Goal: Task Accomplishment & Management: Use online tool/utility

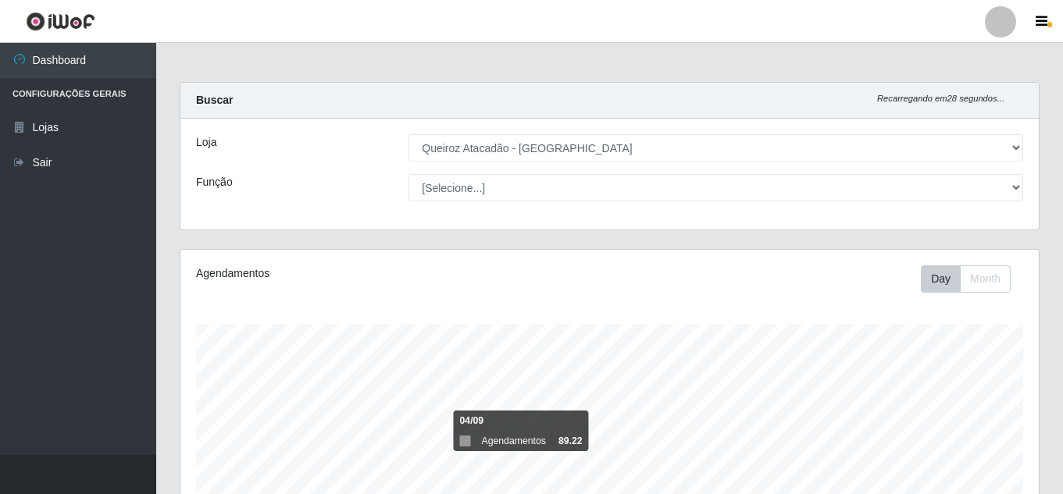
select select "225"
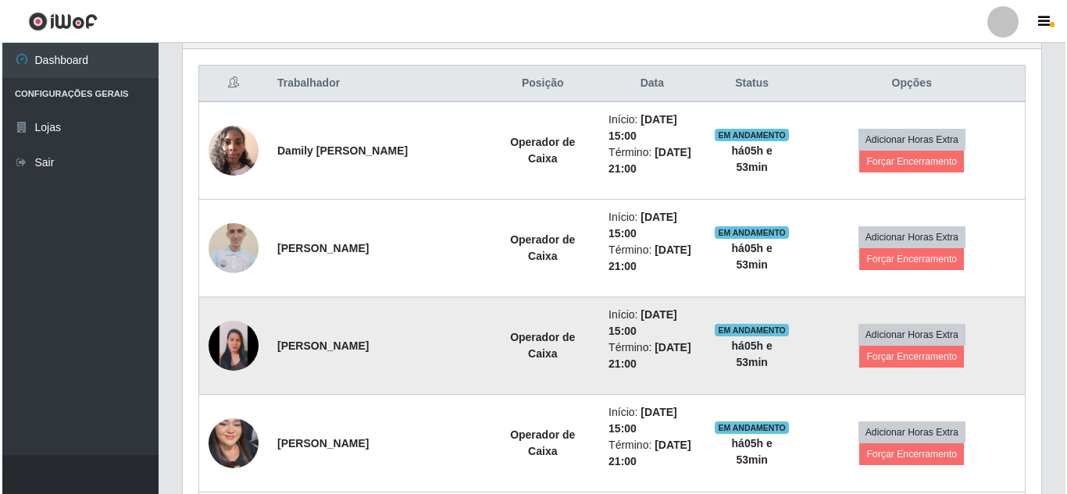
scroll to position [703, 0]
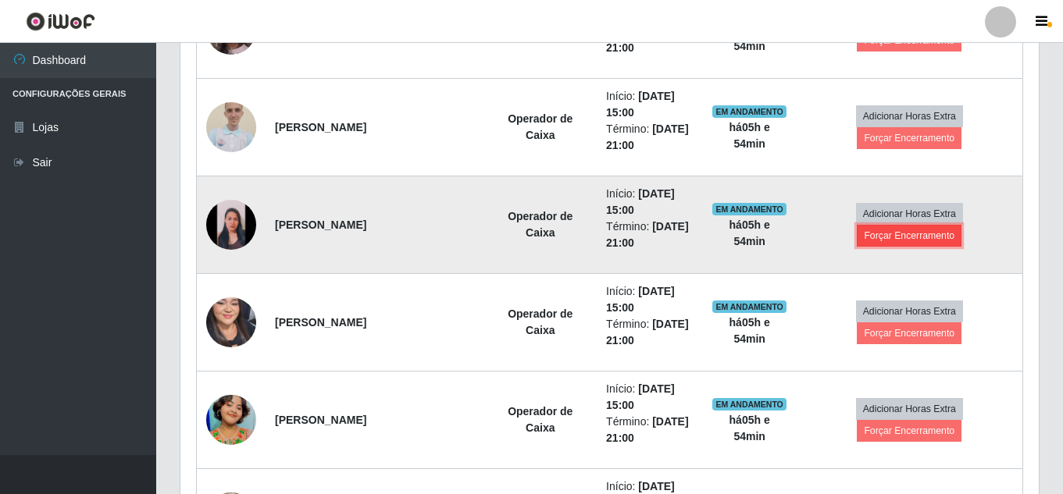
click at [896, 230] on button "Forçar Encerramento" at bounding box center [909, 236] width 105 height 22
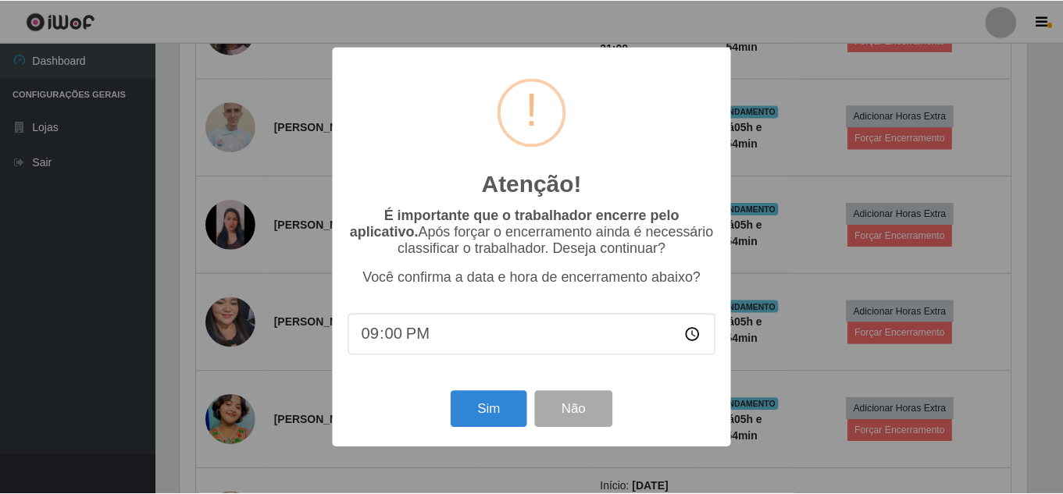
scroll to position [324, 850]
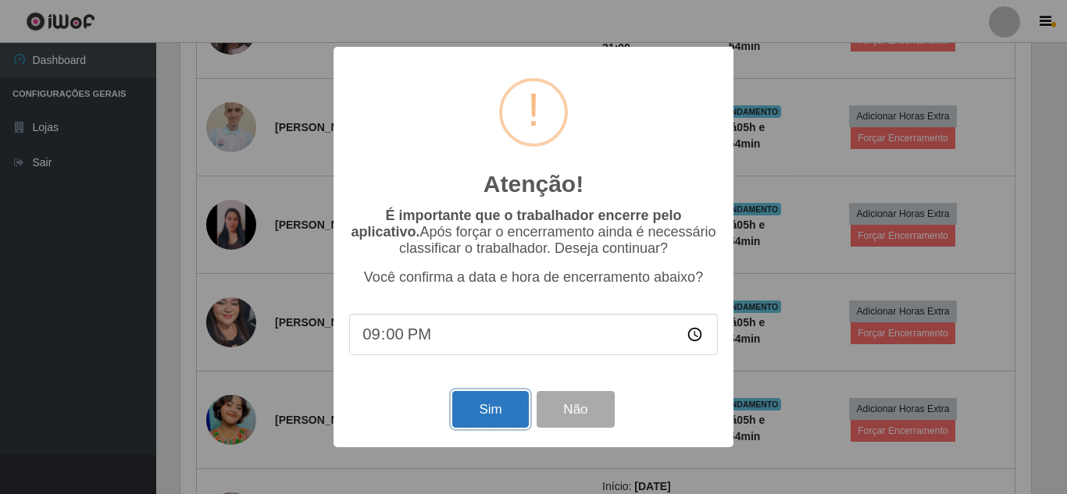
click at [489, 410] on button "Sim" at bounding box center [490, 409] width 76 height 37
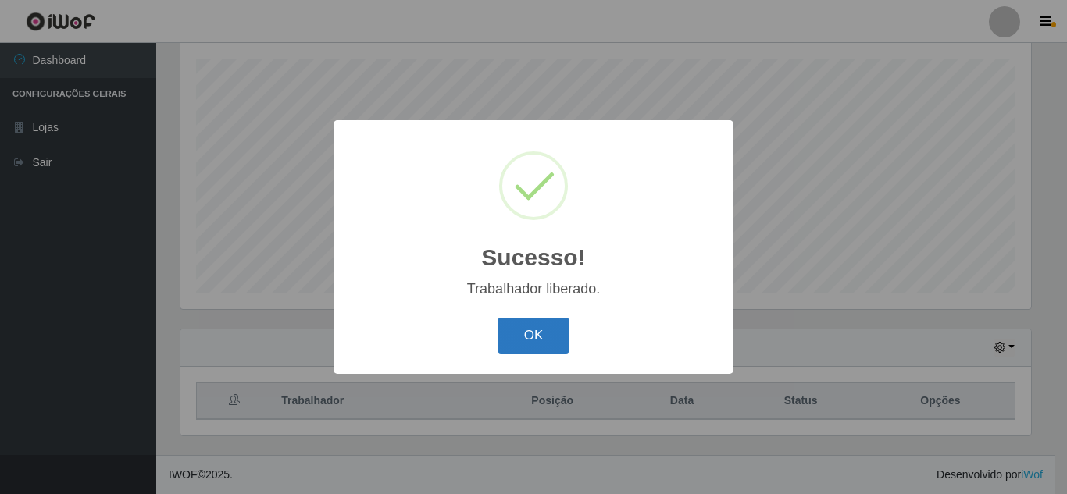
click at [550, 345] on button "OK" at bounding box center [533, 336] width 73 height 37
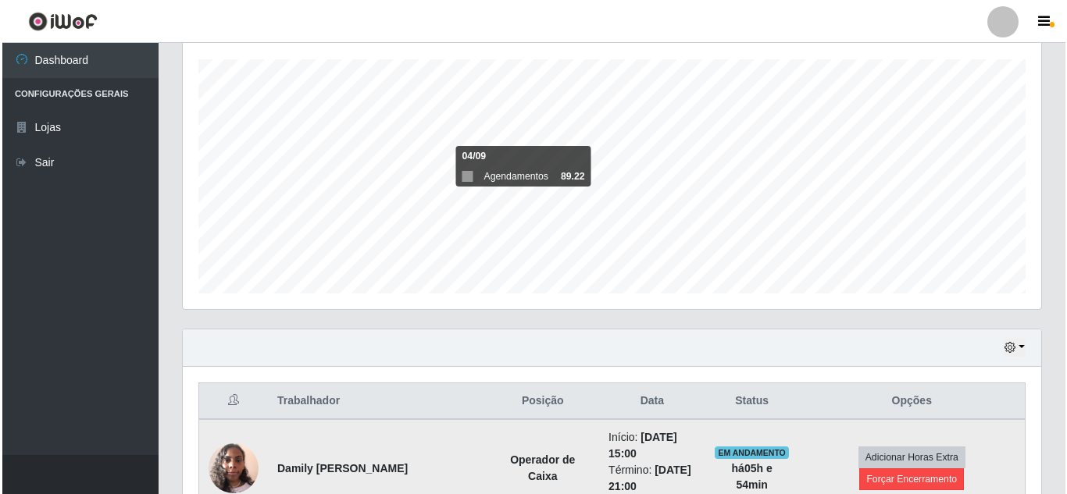
scroll to position [499, 0]
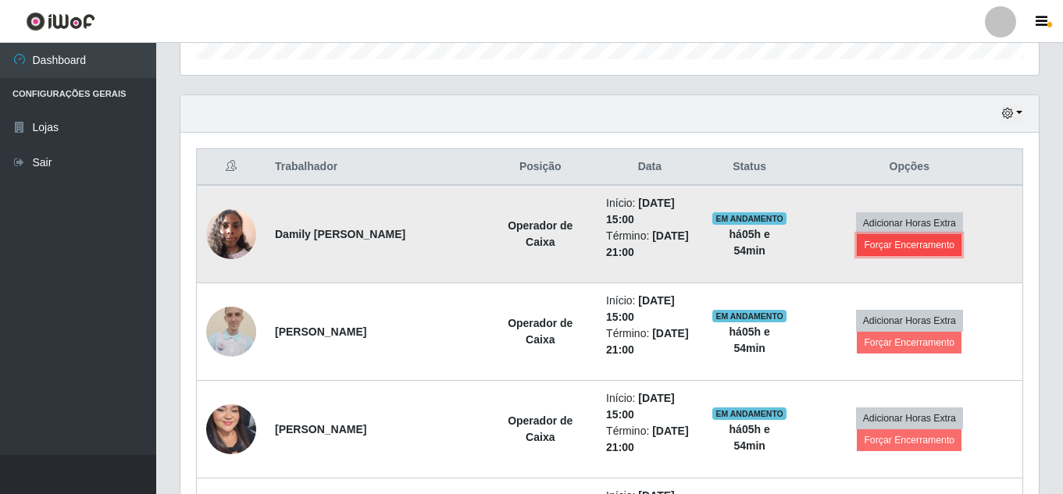
click at [896, 249] on button "Forçar Encerramento" at bounding box center [909, 245] width 105 height 22
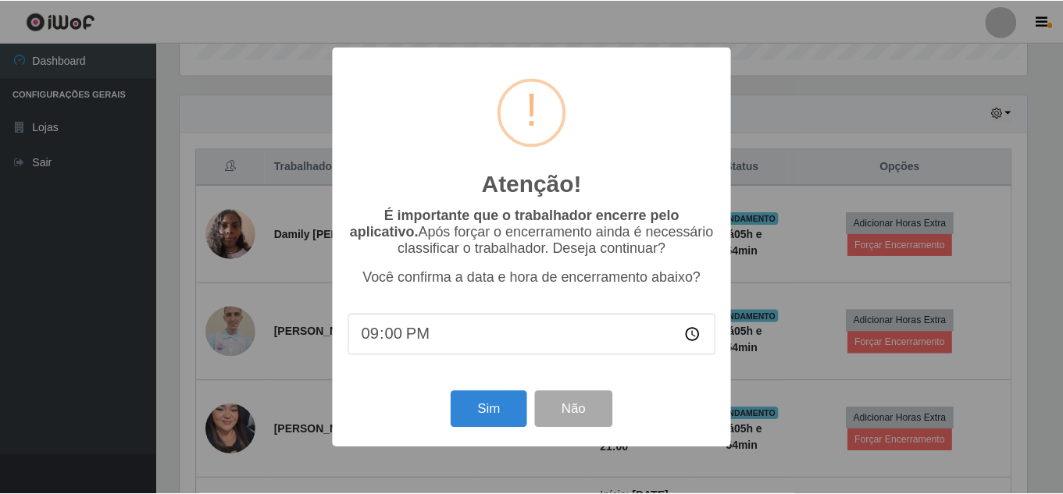
scroll to position [324, 850]
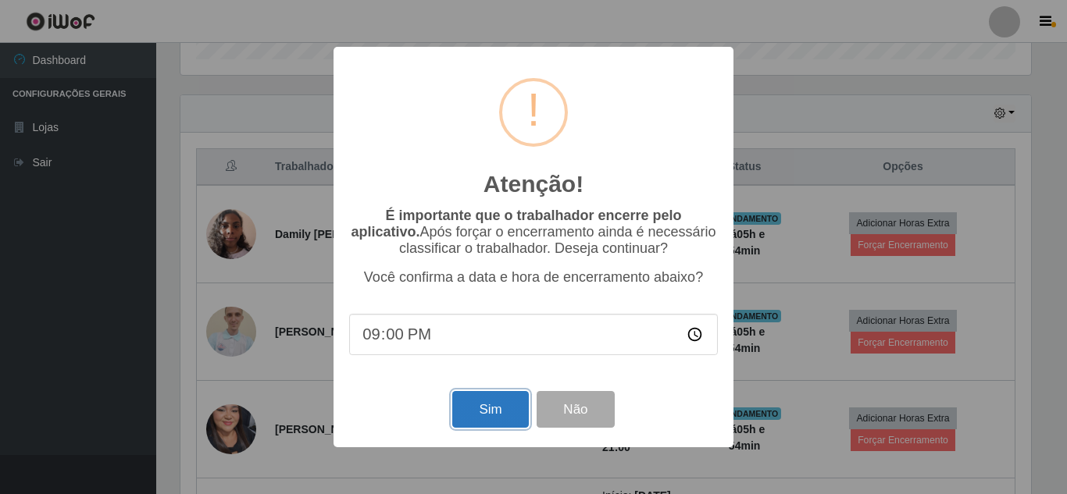
click at [476, 418] on button "Sim" at bounding box center [490, 409] width 76 height 37
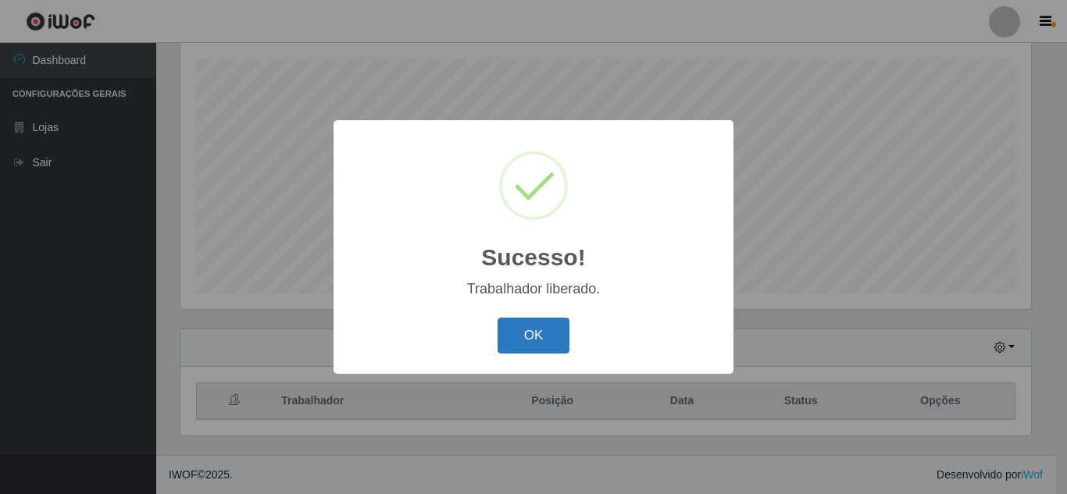
click at [535, 345] on button "OK" at bounding box center [533, 336] width 73 height 37
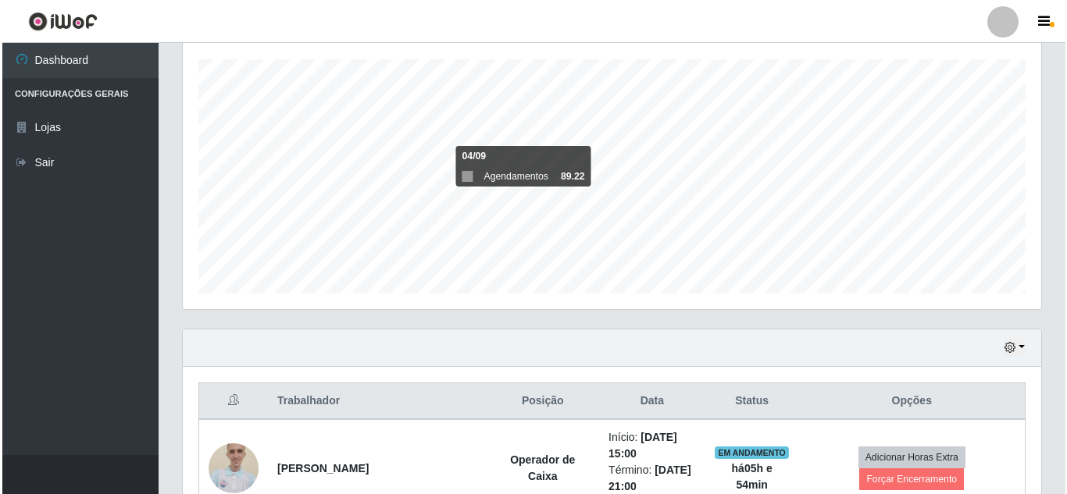
scroll to position [499, 0]
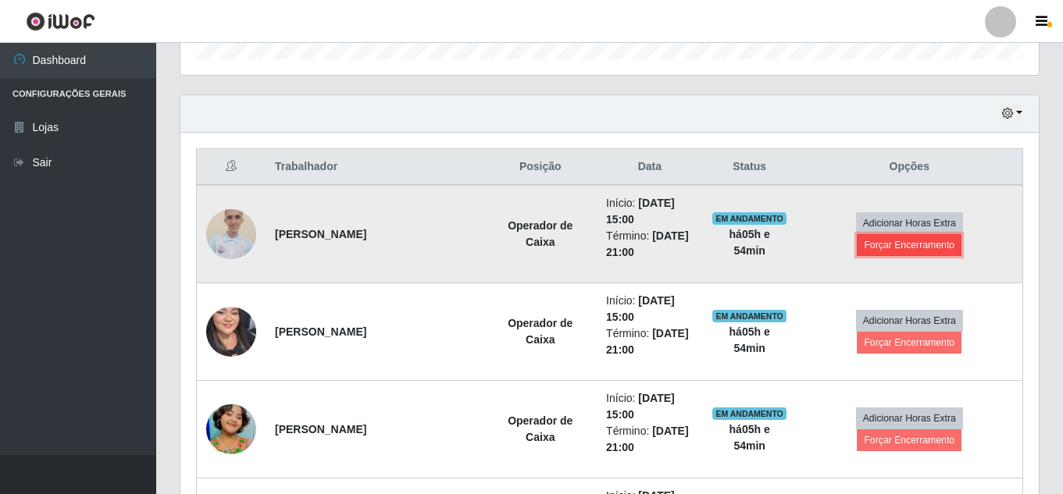
click at [911, 244] on button "Forçar Encerramento" at bounding box center [909, 245] width 105 height 22
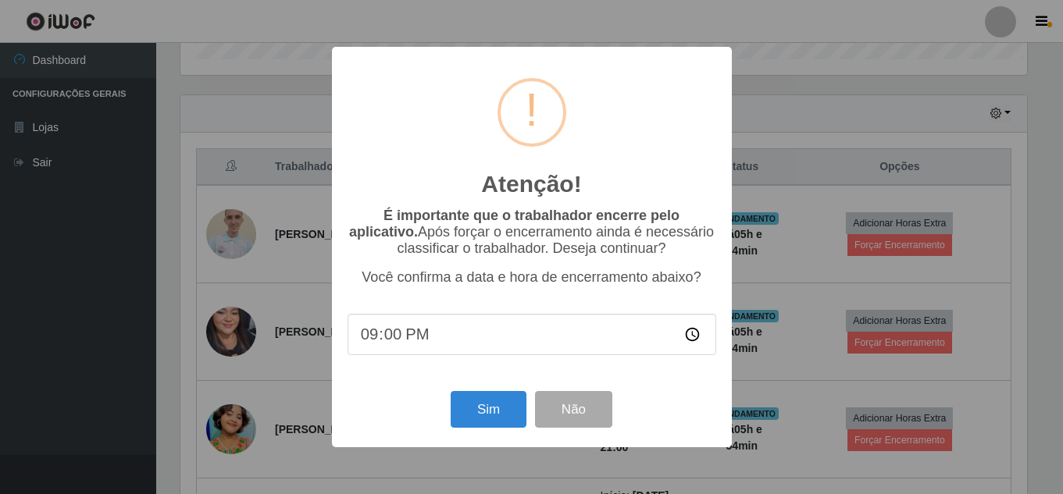
scroll to position [324, 850]
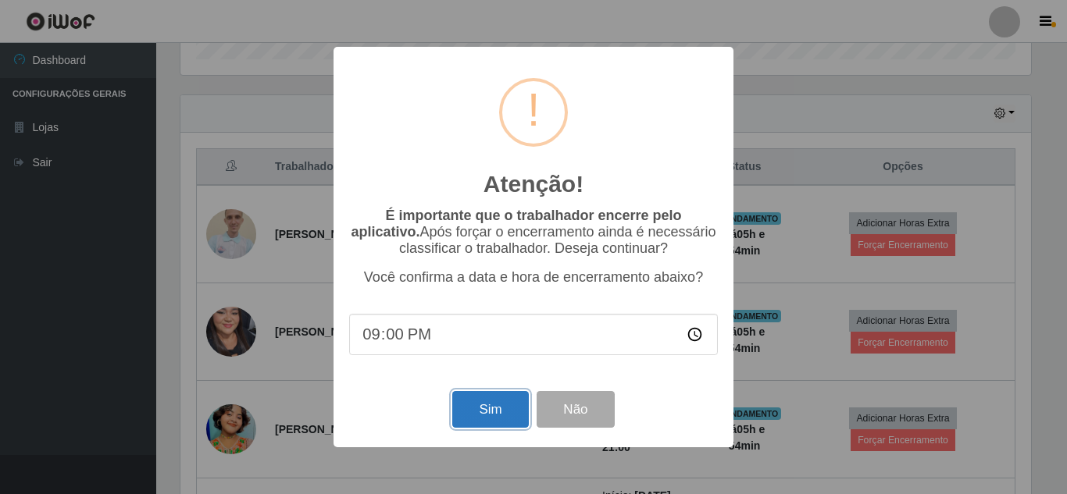
click at [510, 411] on button "Sim" at bounding box center [490, 409] width 76 height 37
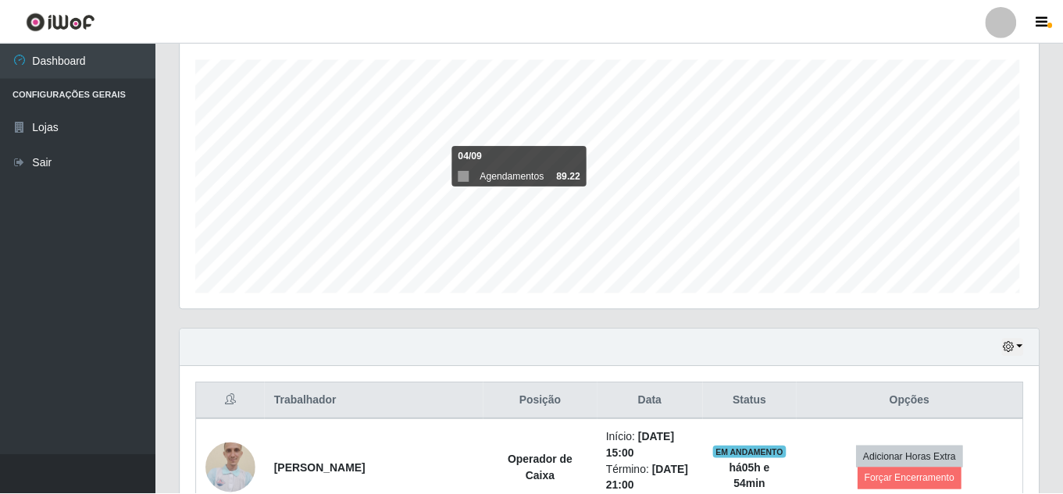
scroll to position [0, 0]
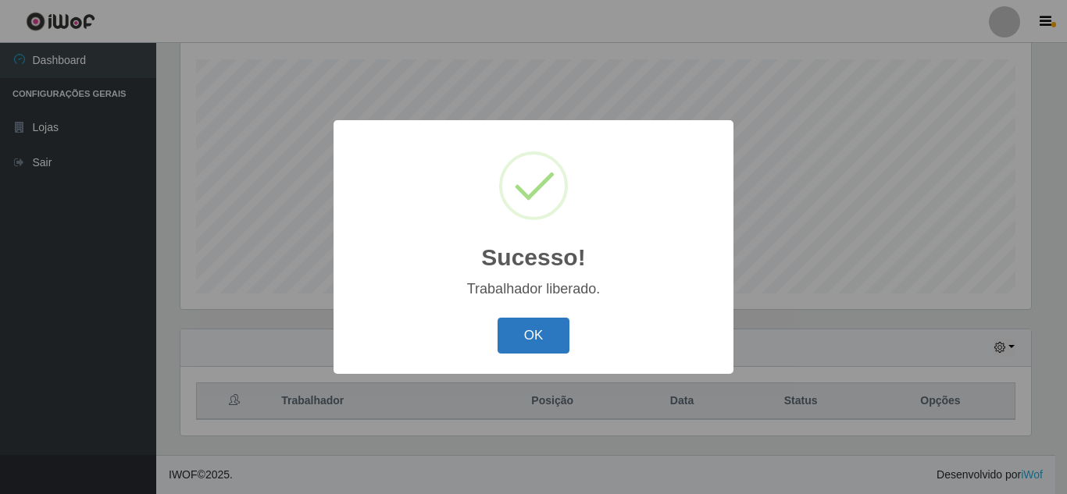
click at [554, 335] on button "OK" at bounding box center [533, 336] width 73 height 37
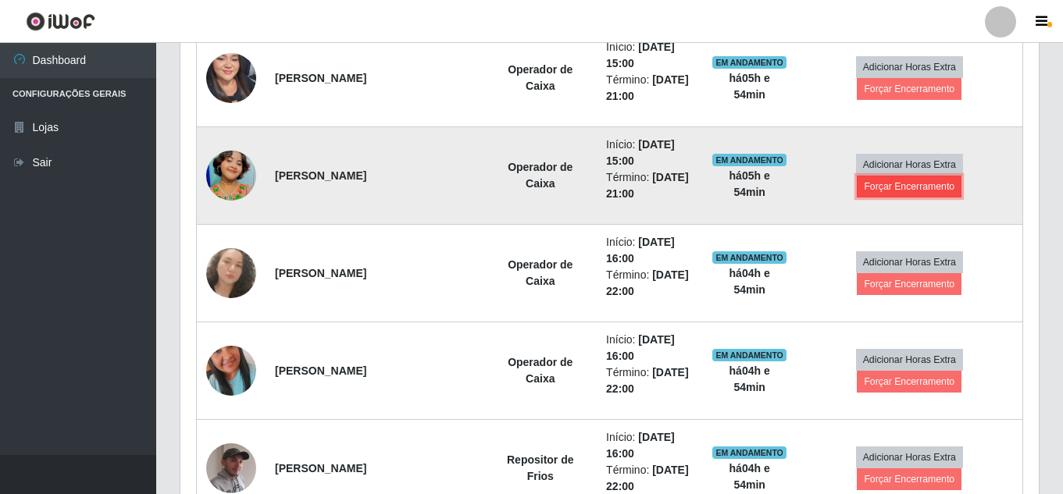
click at [898, 189] on button "Forçar Encerramento" at bounding box center [909, 187] width 105 height 22
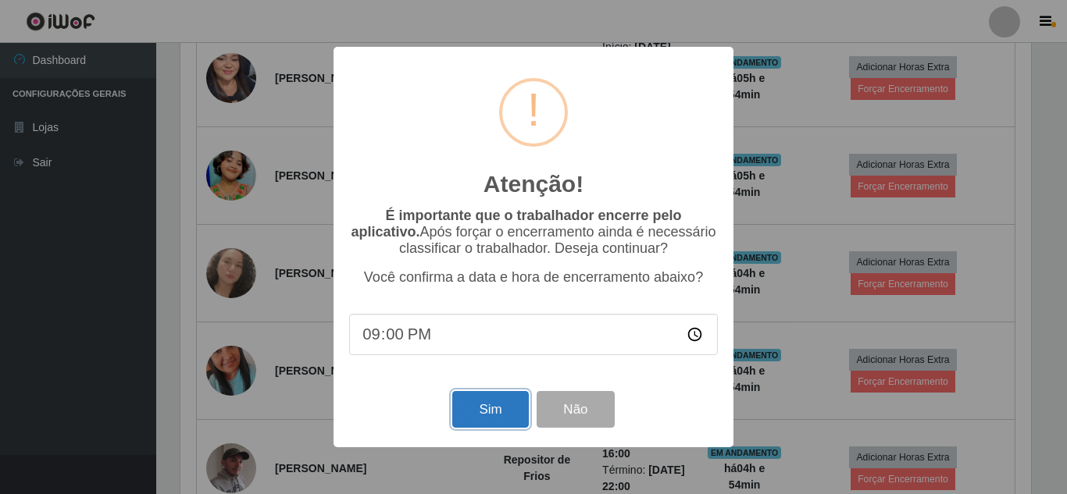
click at [504, 405] on button "Sim" at bounding box center [490, 409] width 76 height 37
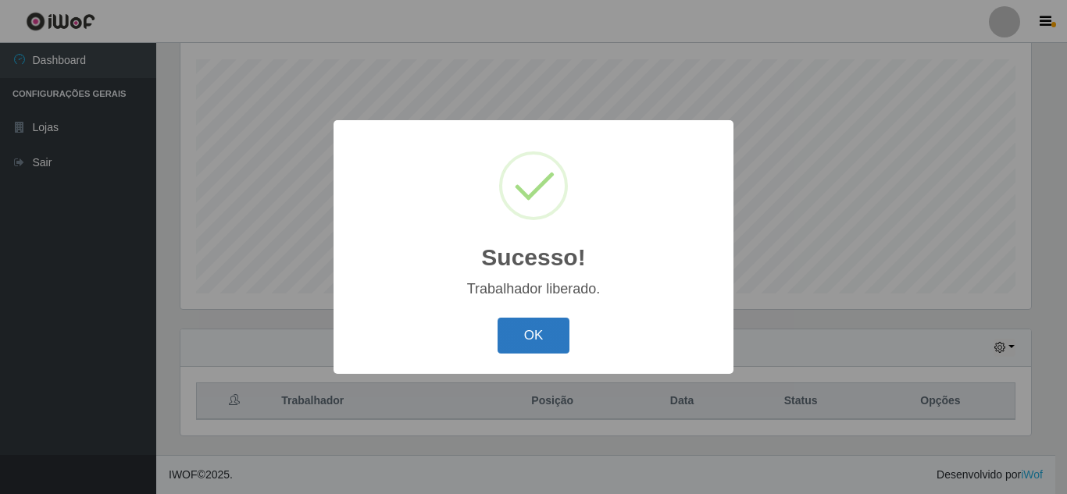
click at [515, 345] on button "OK" at bounding box center [533, 336] width 73 height 37
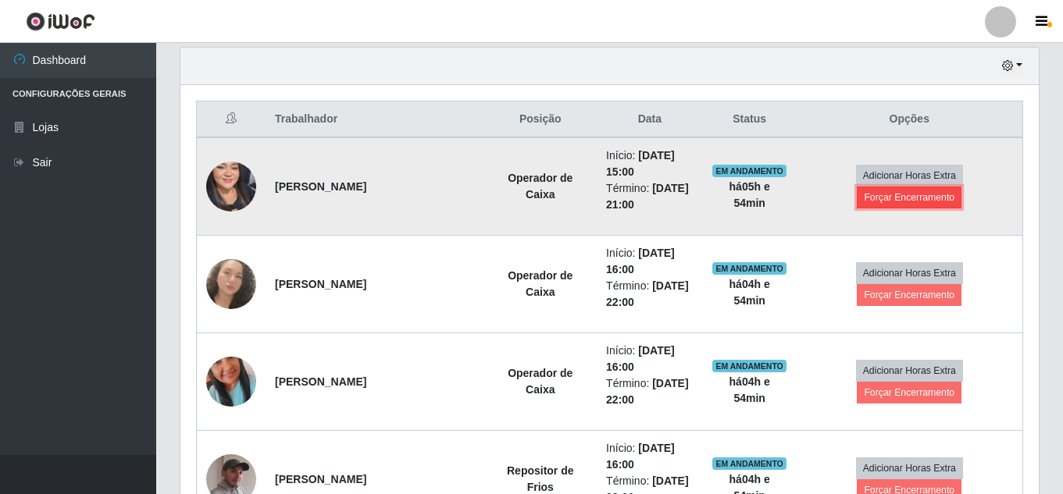
click at [955, 200] on button "Forçar Encerramento" at bounding box center [909, 198] width 105 height 22
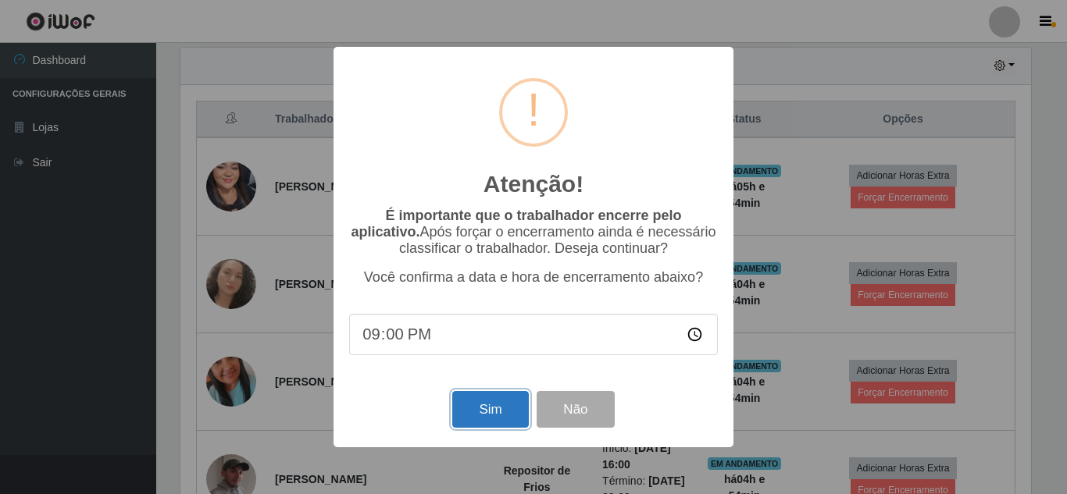
click at [510, 413] on button "Sim" at bounding box center [490, 409] width 76 height 37
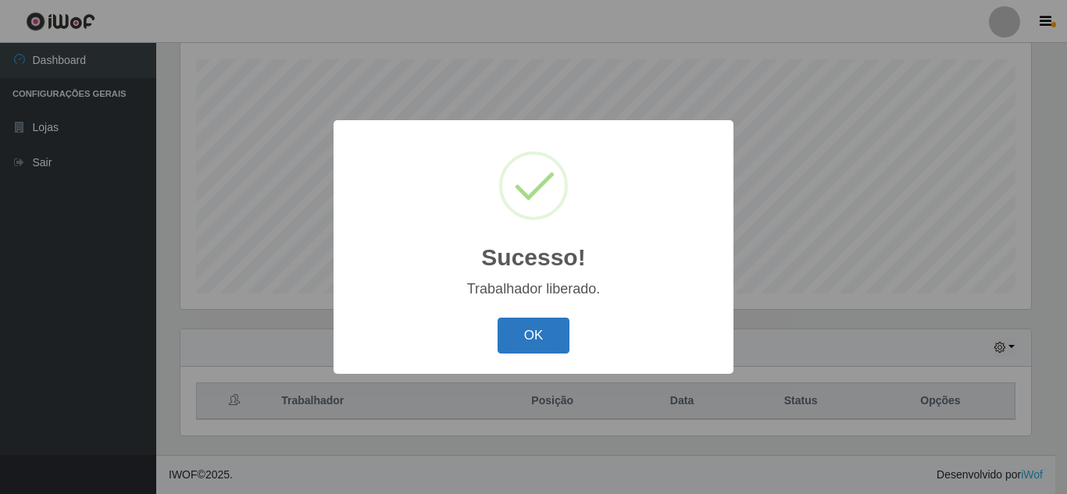
click at [527, 337] on button "OK" at bounding box center [533, 336] width 73 height 37
